Goal: Use online tool/utility: Utilize a website feature to perform a specific function

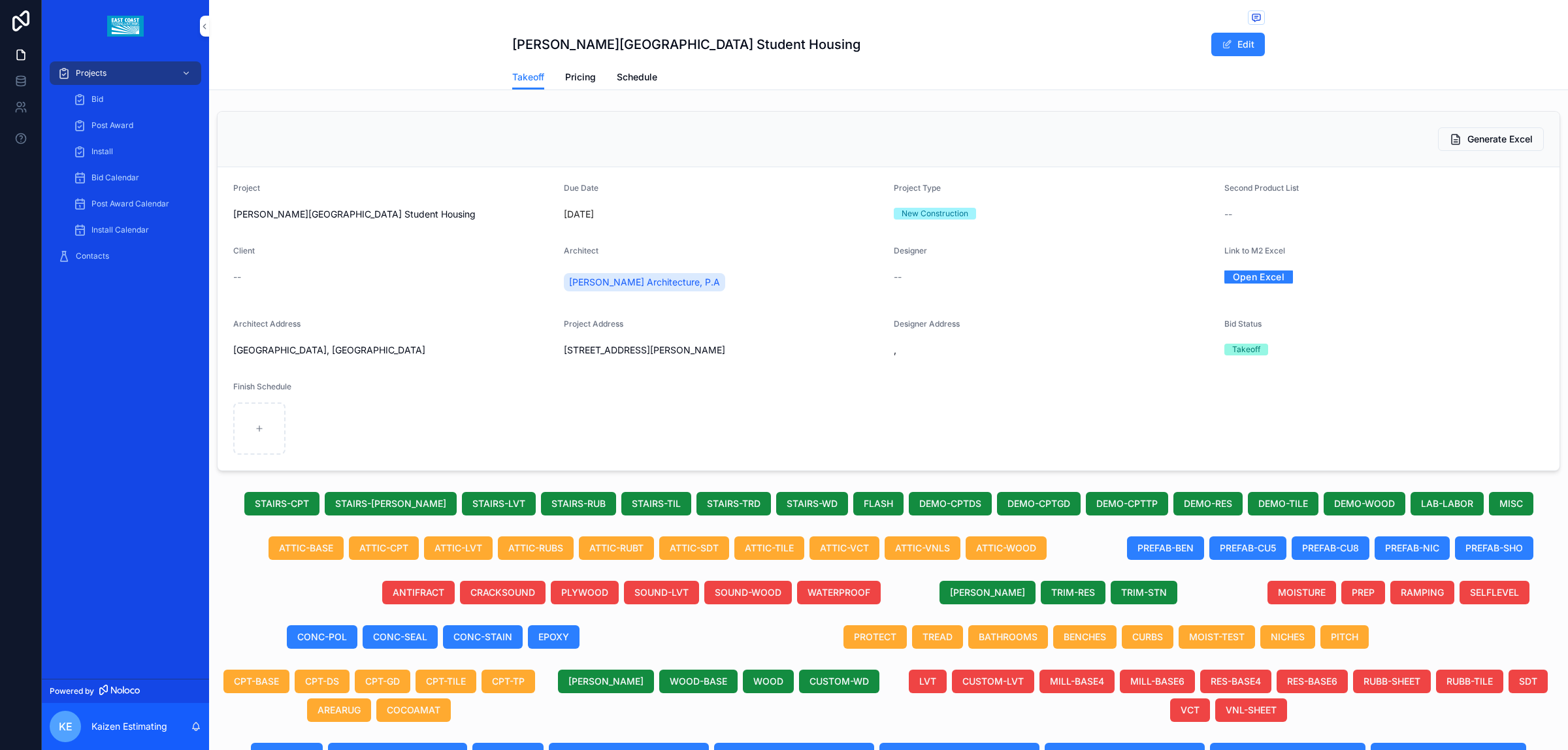
scroll to position [435, 0]
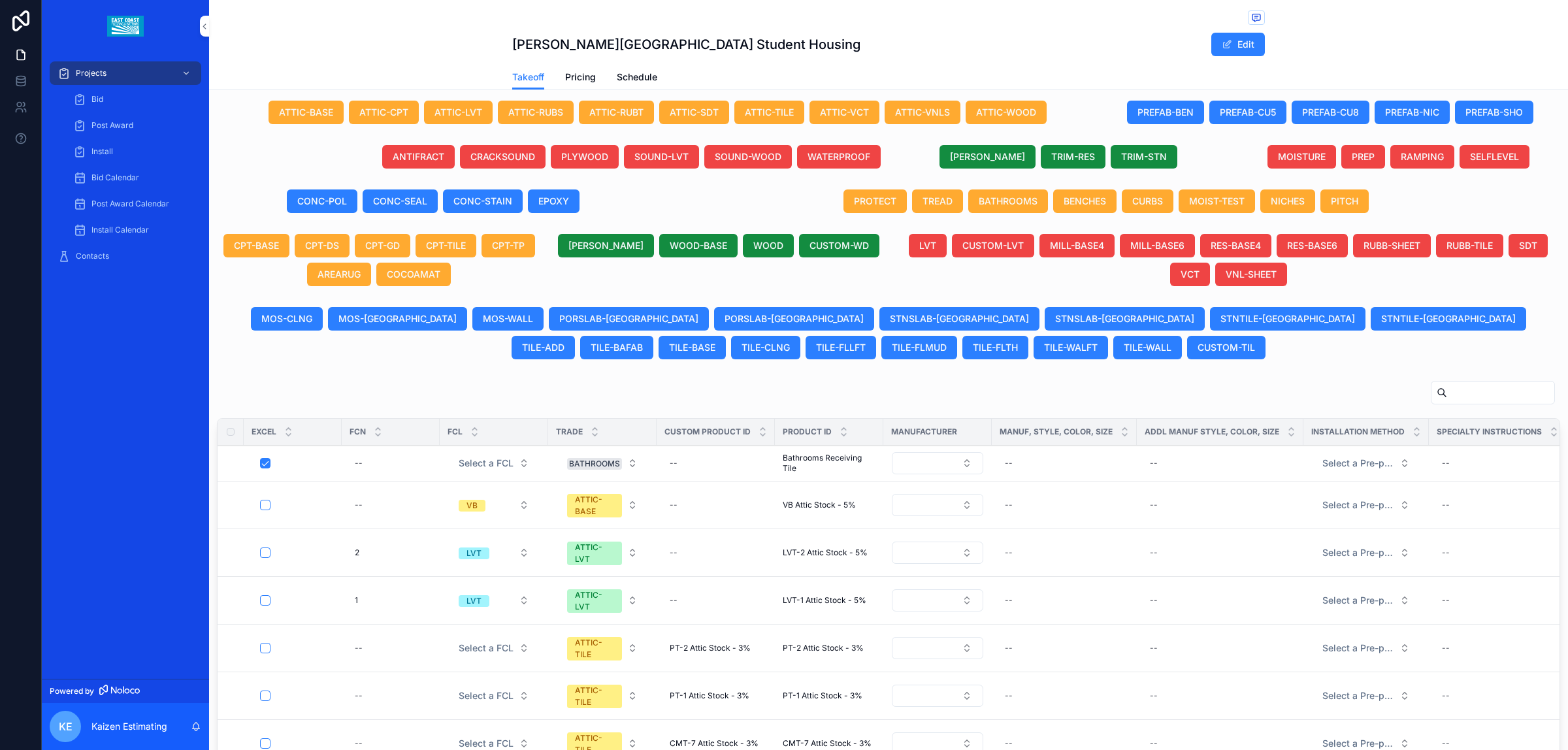
click at [983, 161] on span "[PERSON_NAME]" at bounding box center [987, 156] width 75 height 13
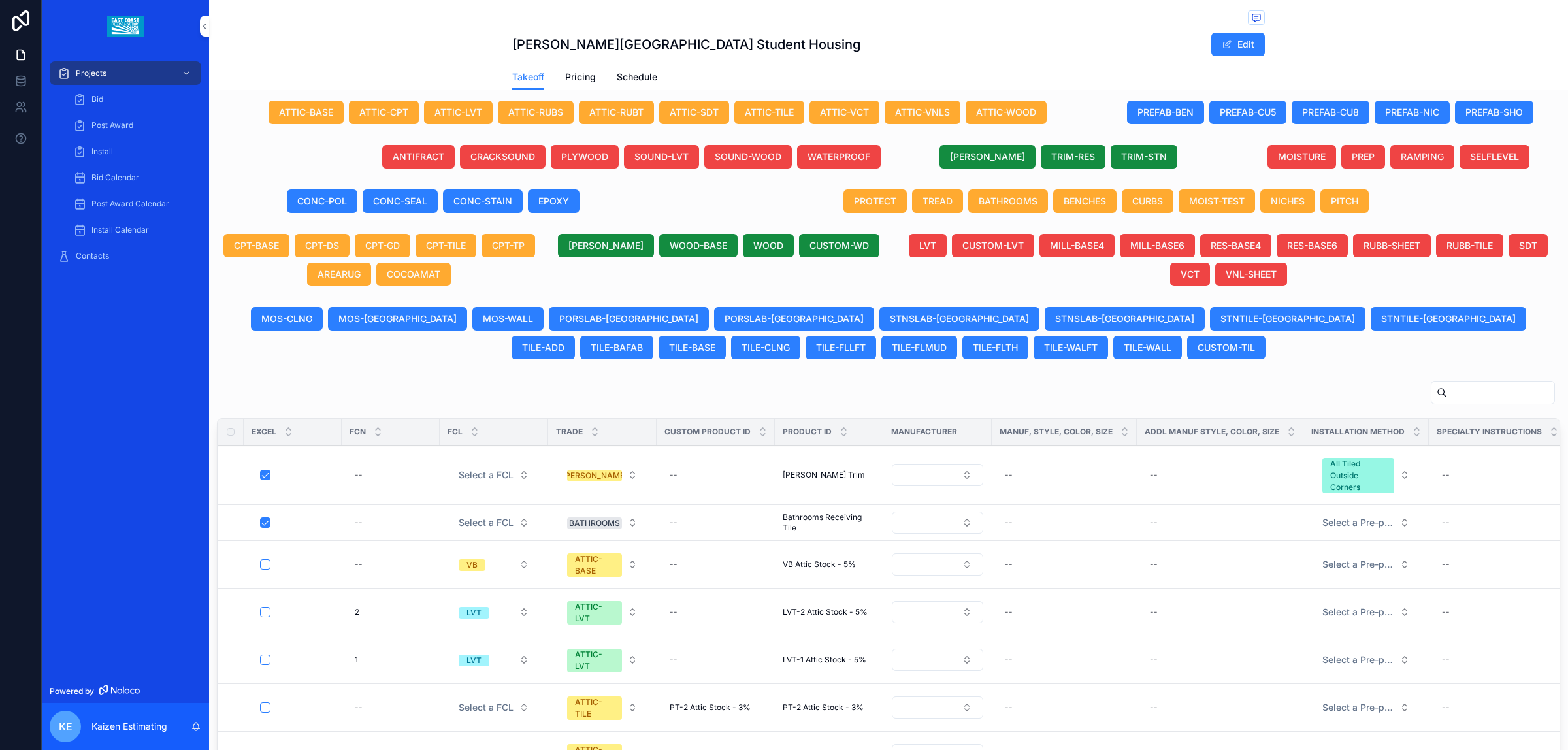
click at [693, 472] on div "--" at bounding box center [716, 474] width 103 height 21
type input "**********"
click at [830, 495] on icon "scrollable content" at bounding box center [830, 493] width 10 height 10
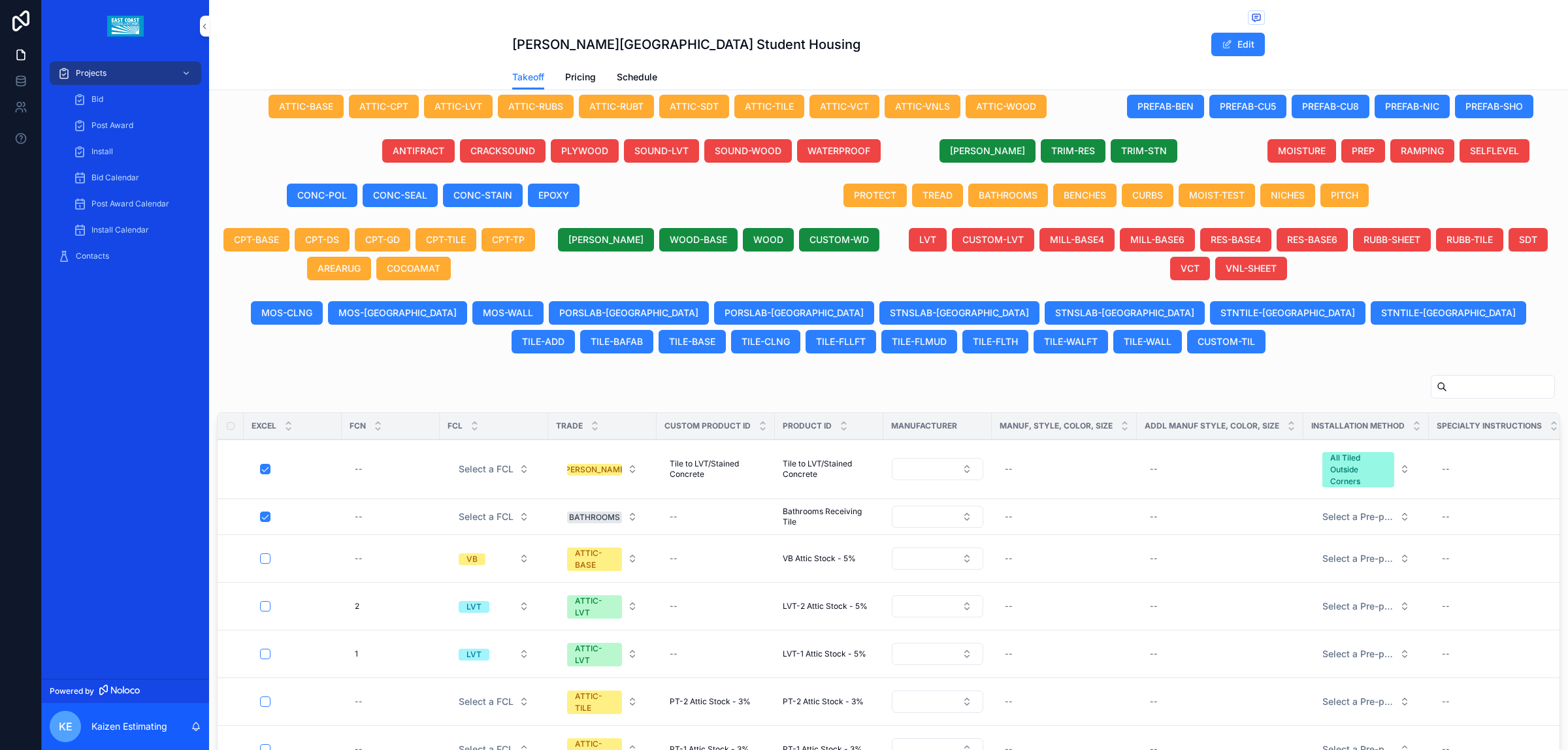
scroll to position [435, 0]
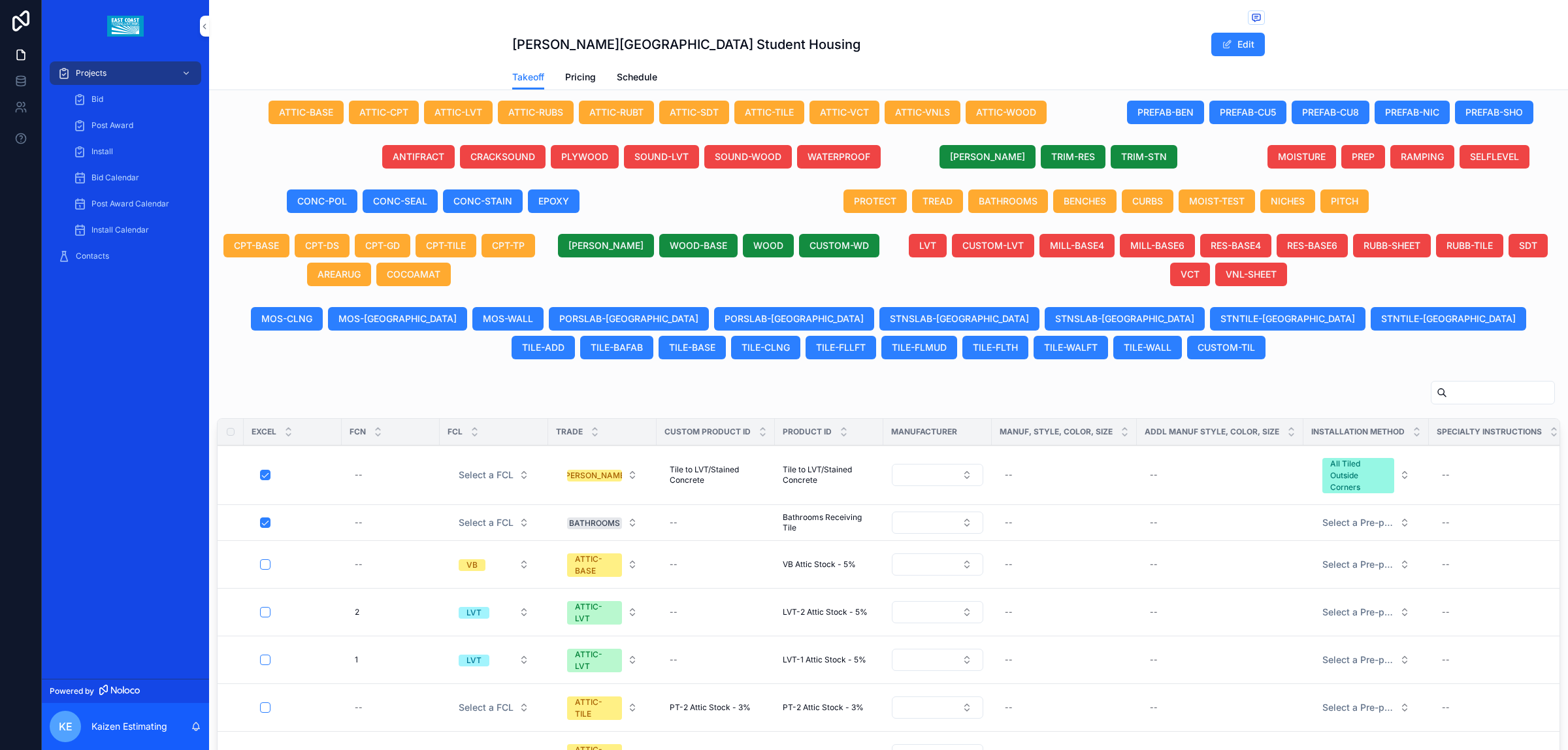
click at [1398, 478] on button "All Tiled Outside Corners" at bounding box center [1366, 474] width 108 height 47
type input "***"
click at [1333, 537] on div "Transition From Floor Tile" at bounding box center [1332, 539] width 95 height 12
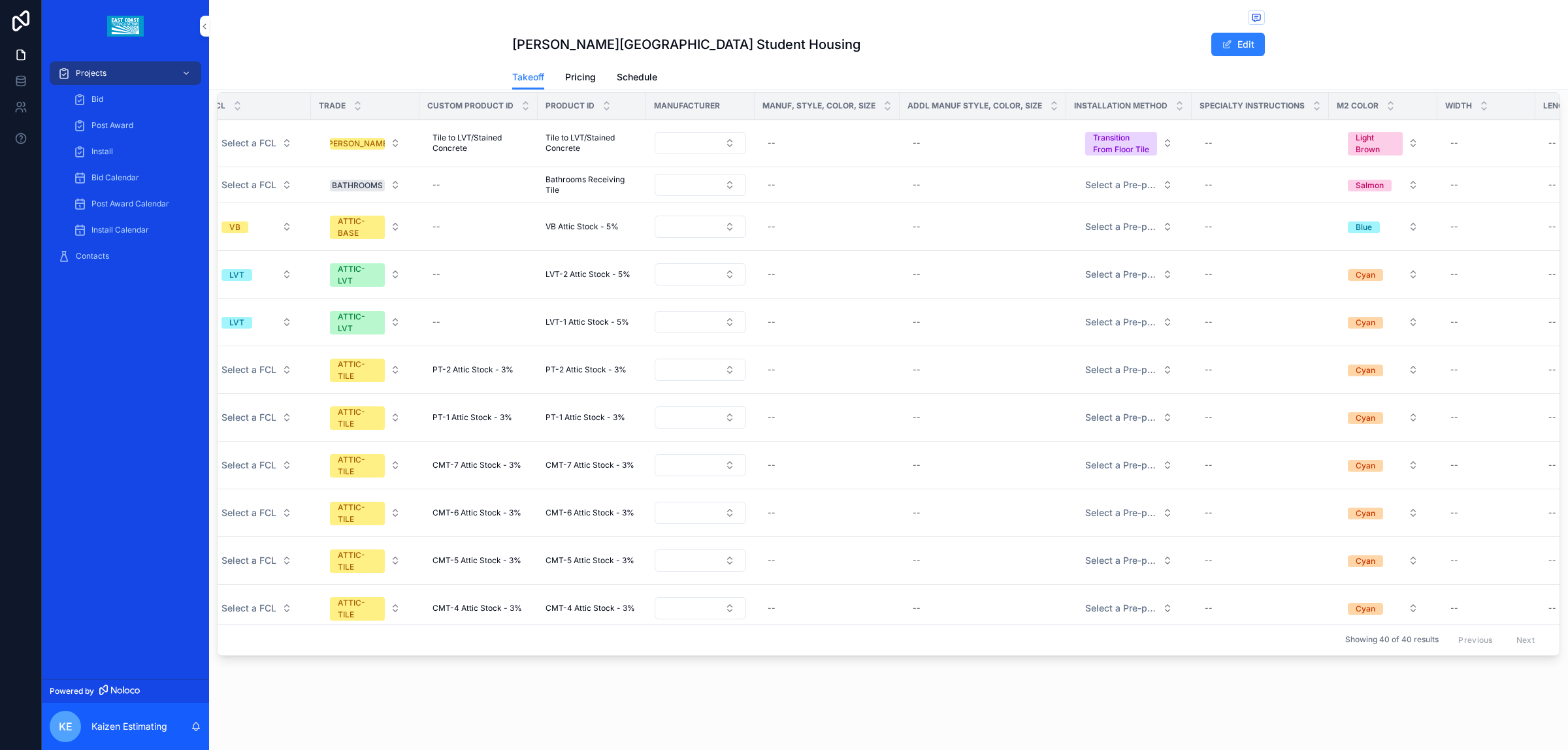
scroll to position [0, 0]
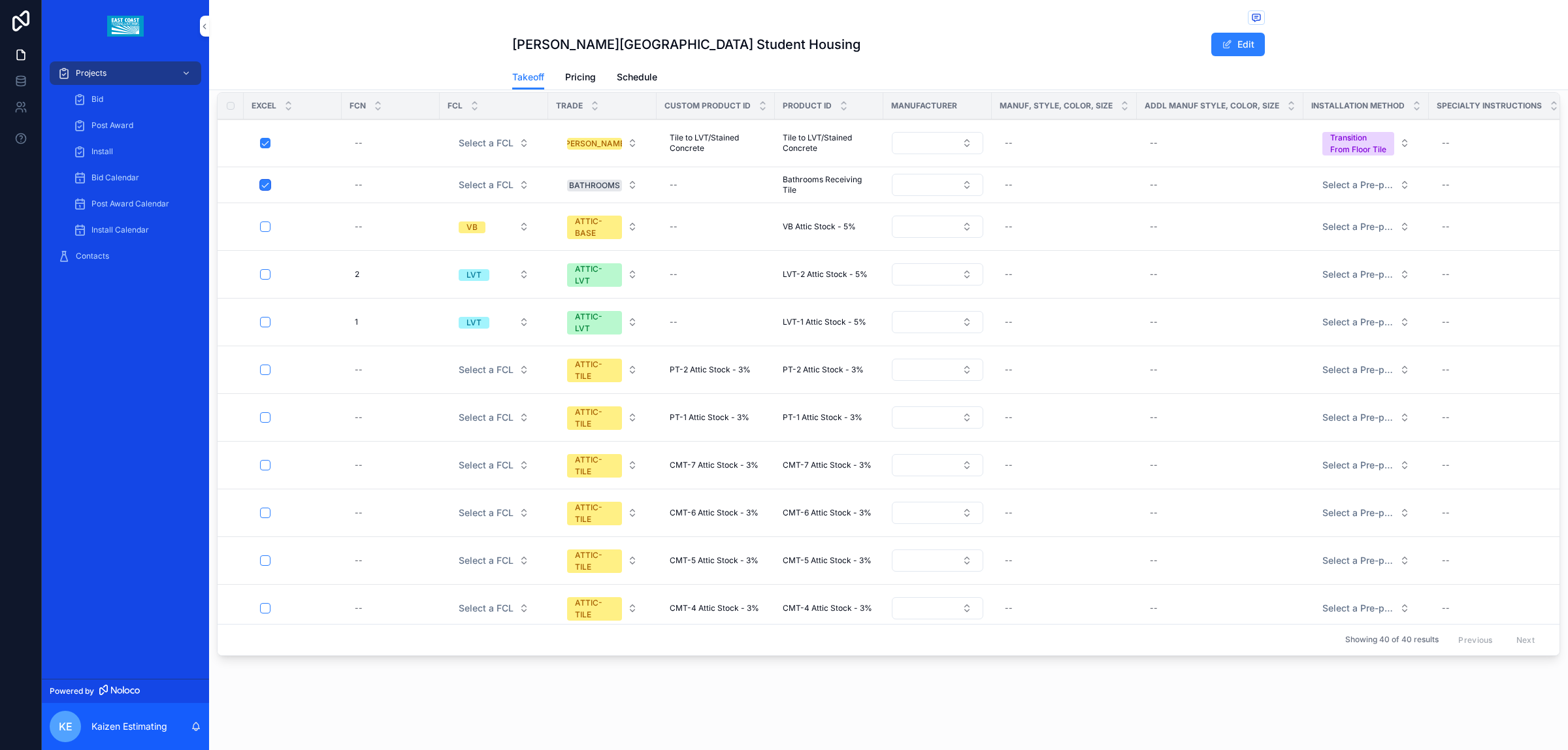
click at [266, 186] on button "scrollable content" at bounding box center [265, 185] width 10 height 10
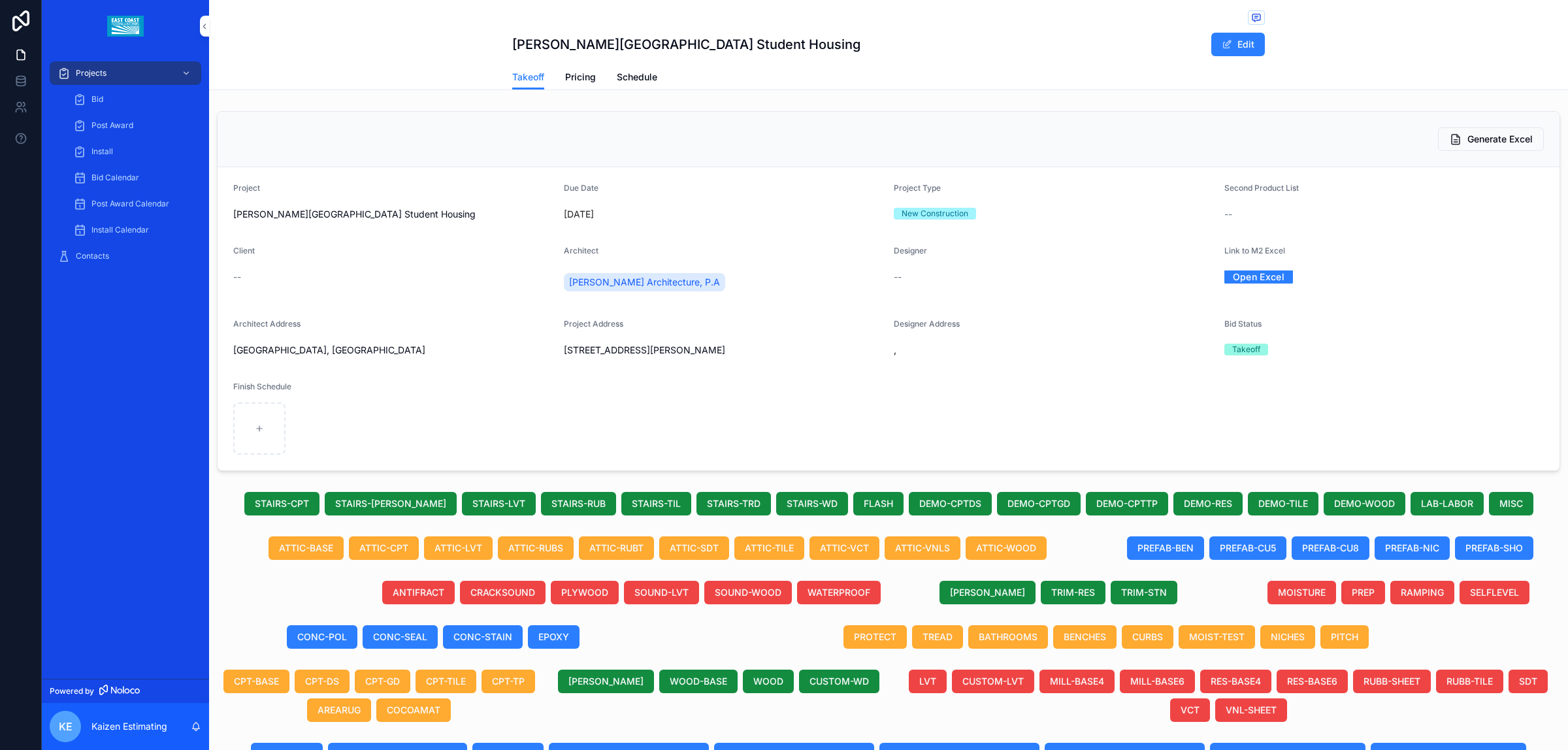
click at [1468, 140] on span "Generate Excel" at bounding box center [1501, 138] width 66 height 13
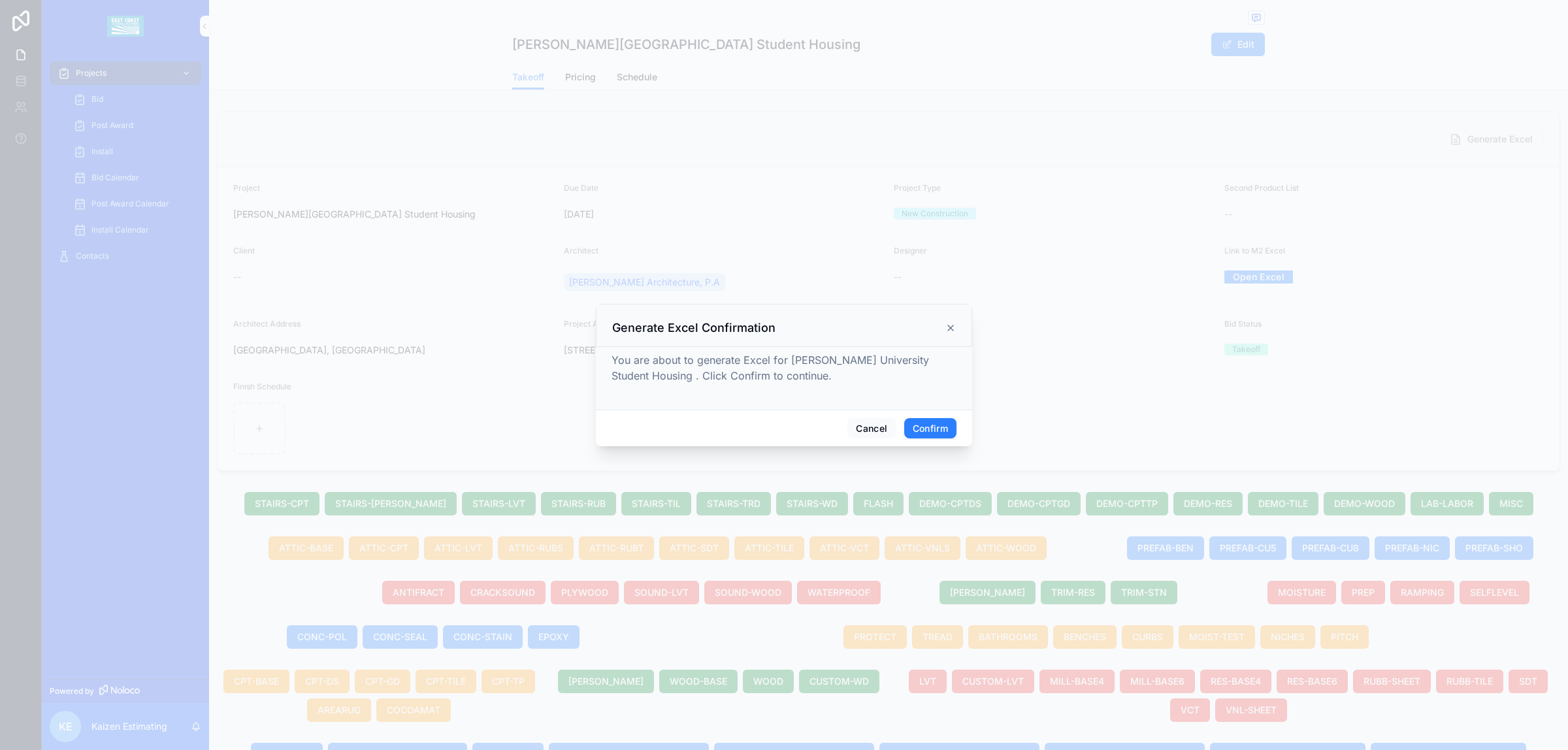
click at [918, 426] on button "Confirm" at bounding box center [930, 429] width 52 height 21
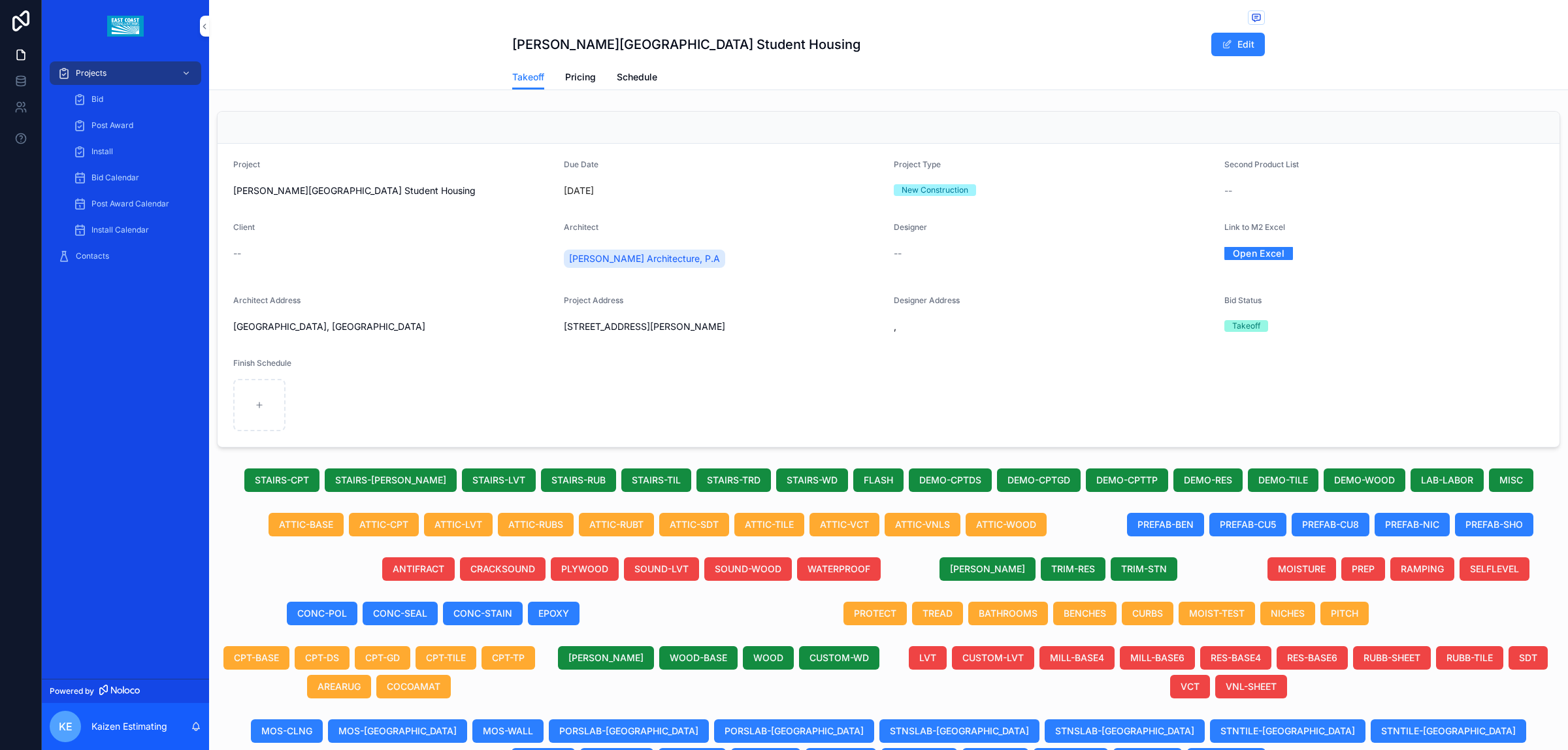
click at [1233, 258] on link "Open Excel" at bounding box center [1259, 252] width 69 height 20
